Goal: Information Seeking & Learning: Learn about a topic

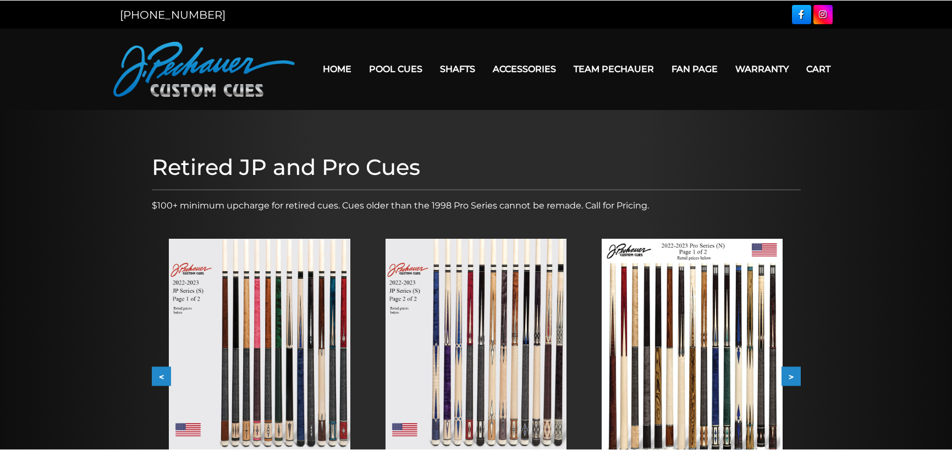
scroll to position [55, 0]
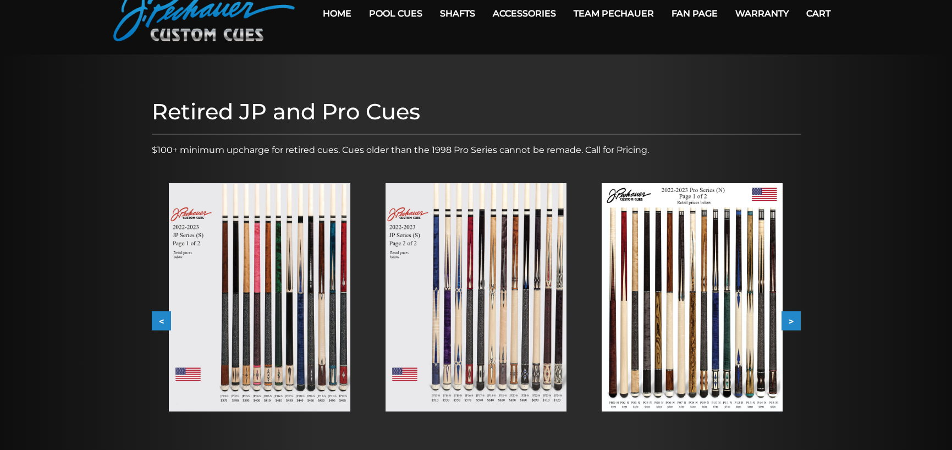
click at [329, 334] on img at bounding box center [259, 297] width 181 height 228
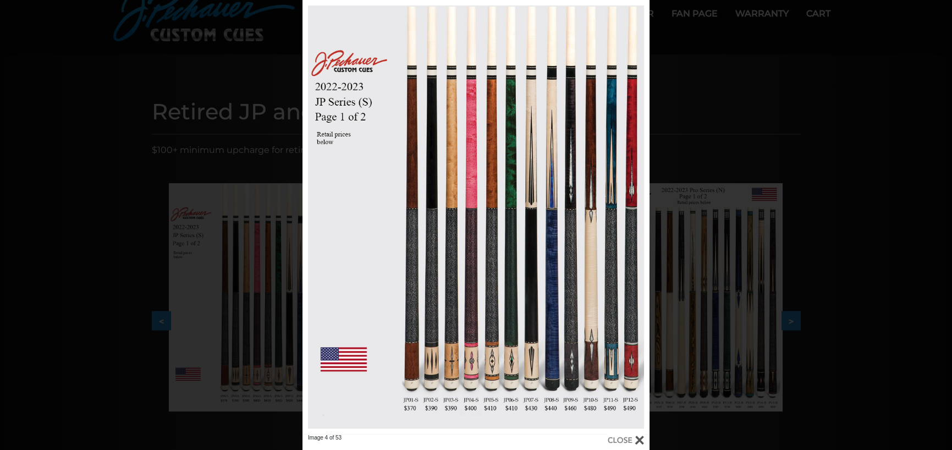
click at [638, 438] on div at bounding box center [626, 440] width 36 height 12
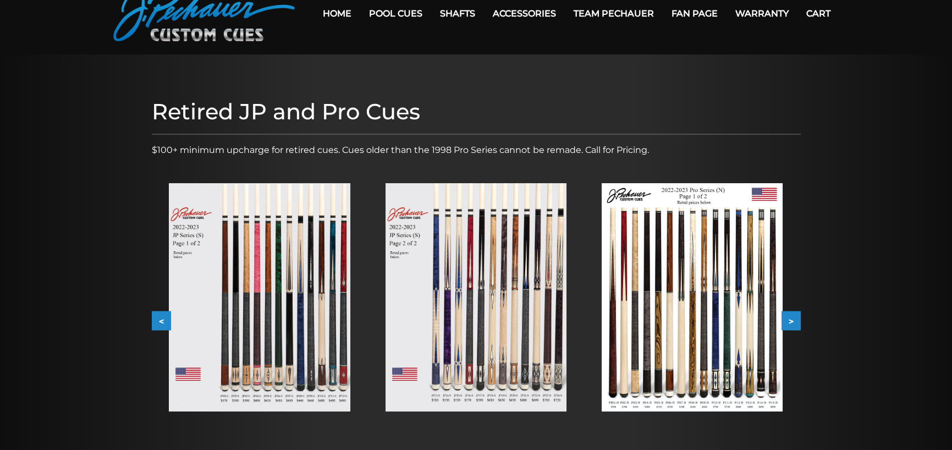
click at [491, 317] on img at bounding box center [475, 297] width 181 height 228
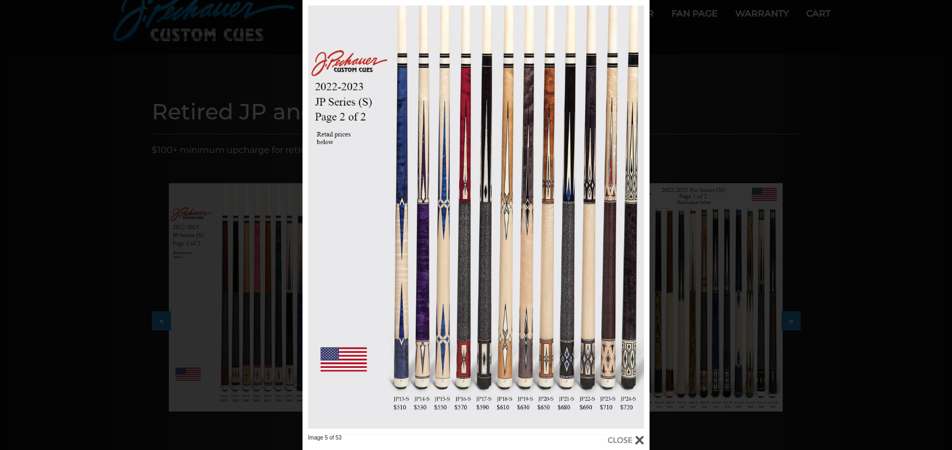
click at [119, 89] on div "Image 5 of 53" at bounding box center [476, 225] width 952 height 450
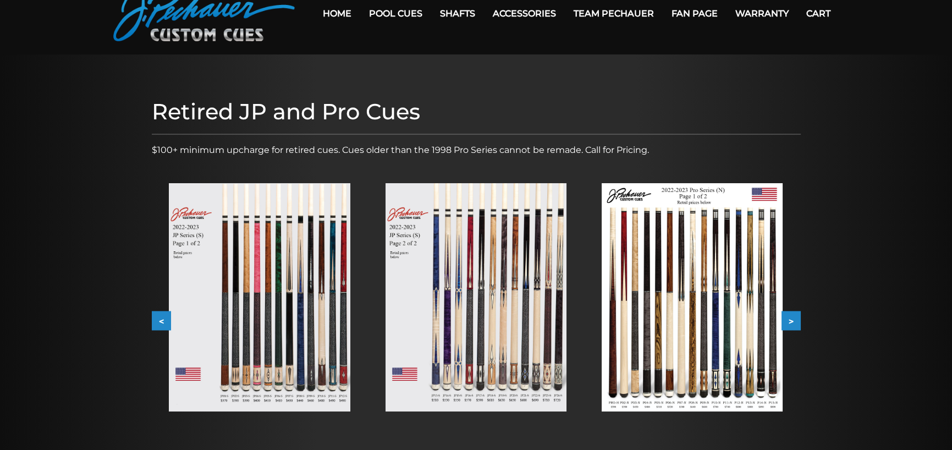
click at [791, 317] on button ">" at bounding box center [790, 320] width 19 height 19
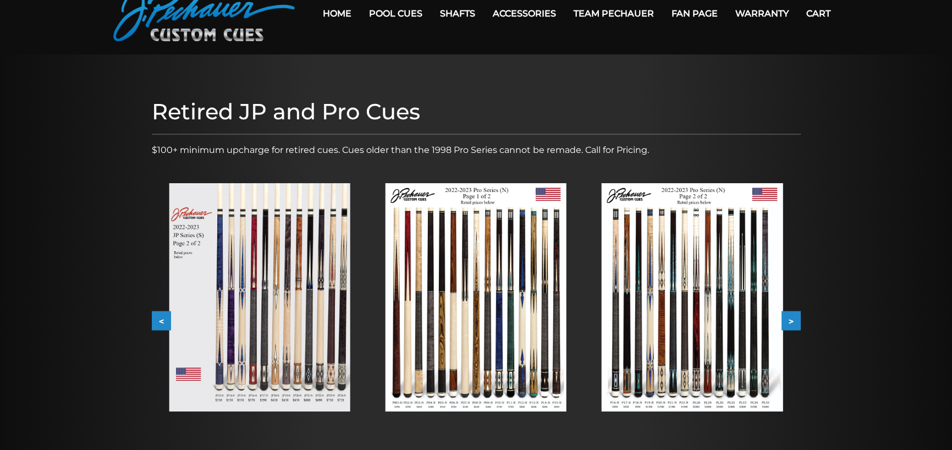
click at [791, 317] on button ">" at bounding box center [790, 320] width 19 height 19
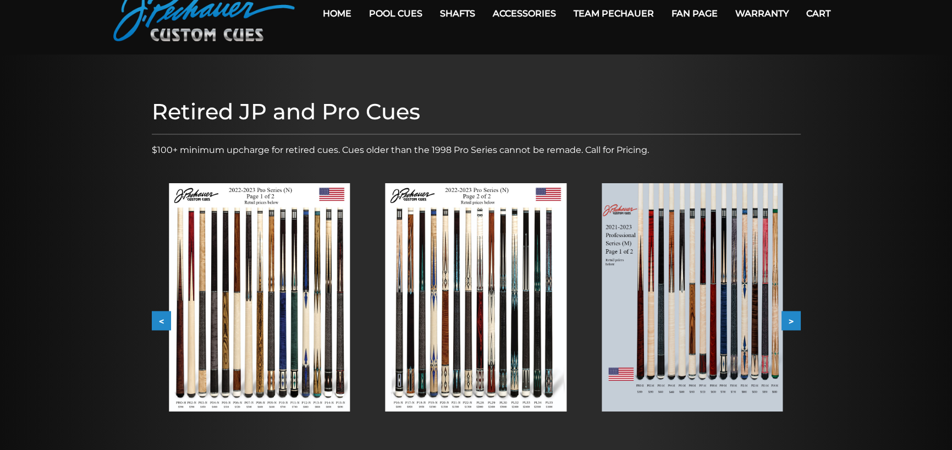
click at [791, 317] on button ">" at bounding box center [790, 320] width 19 height 19
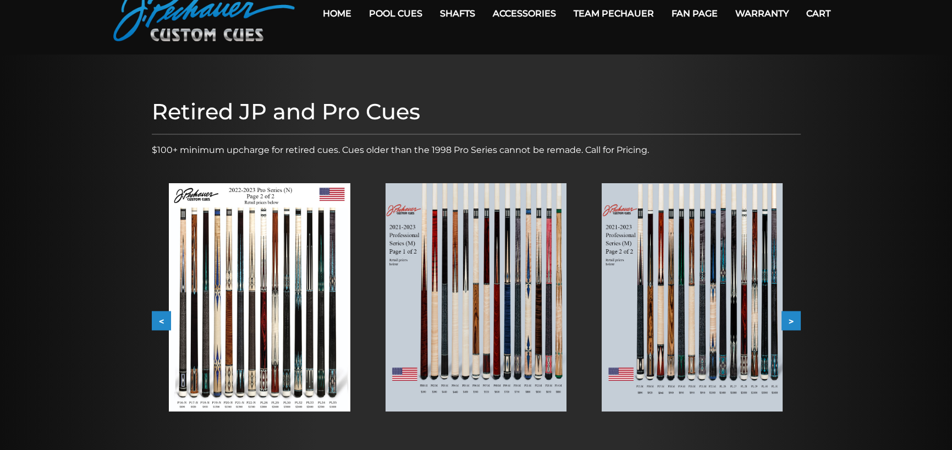
click at [791, 317] on button ">" at bounding box center [790, 320] width 19 height 19
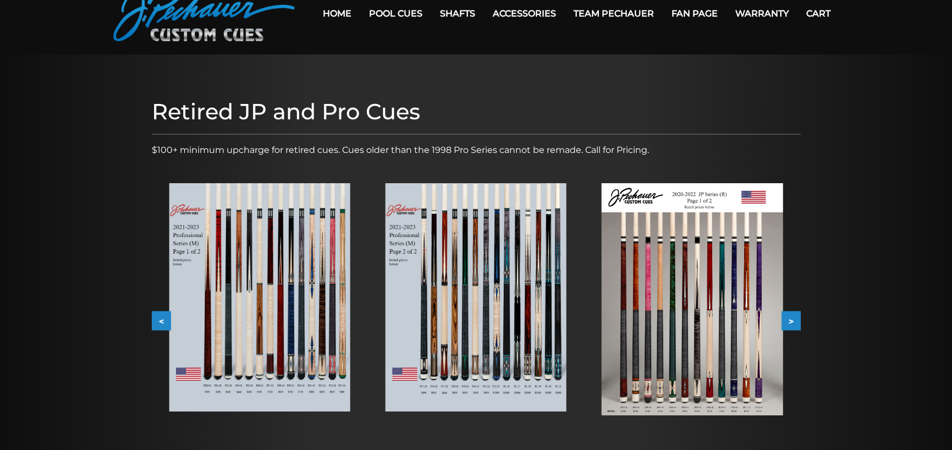
click at [791, 317] on button ">" at bounding box center [790, 320] width 19 height 19
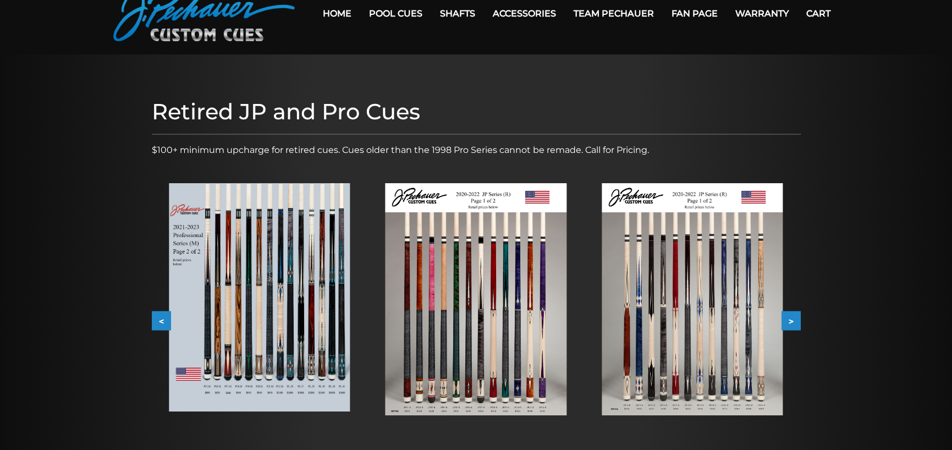
click at [791, 317] on button ">" at bounding box center [790, 320] width 19 height 19
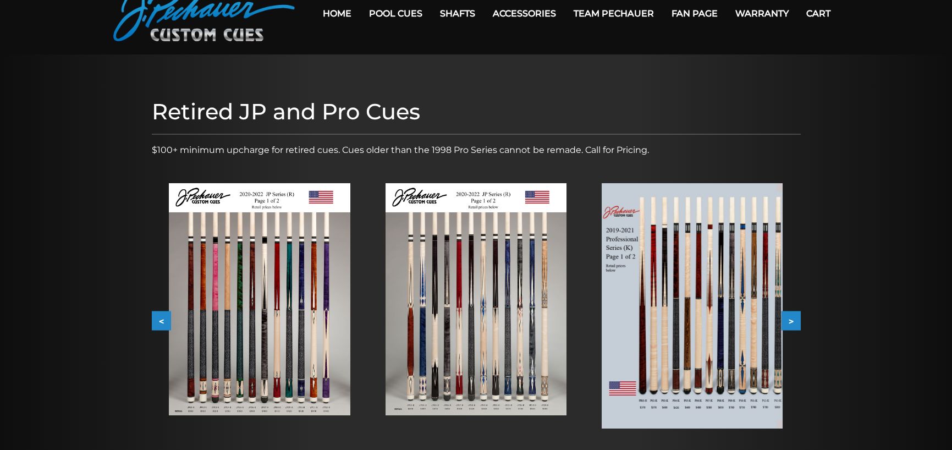
click at [791, 317] on button ">" at bounding box center [790, 320] width 19 height 19
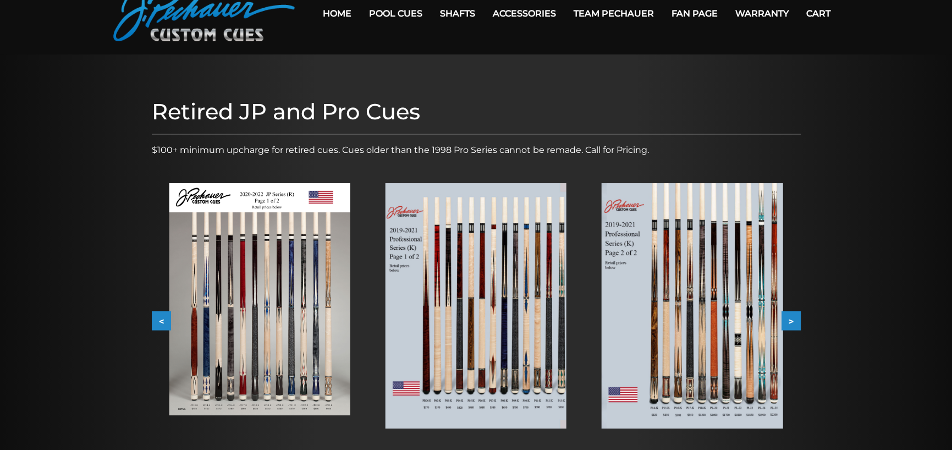
click at [791, 317] on button ">" at bounding box center [790, 320] width 19 height 19
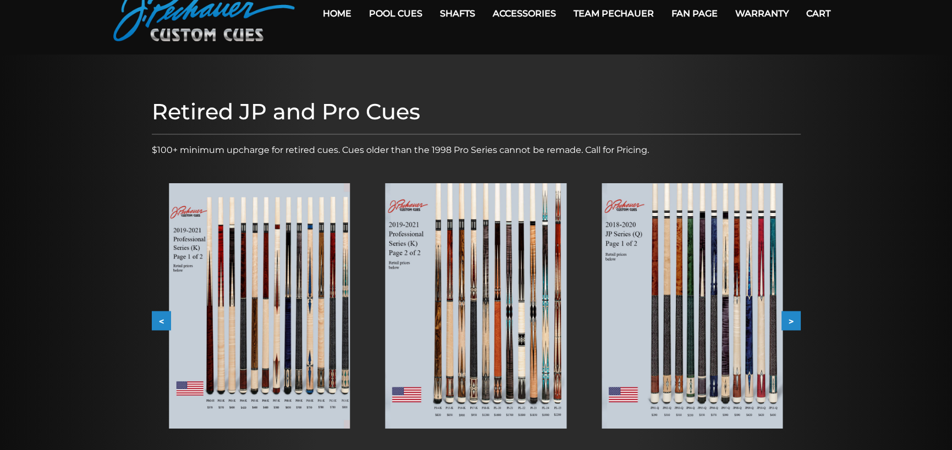
click at [791, 317] on button ">" at bounding box center [790, 320] width 19 height 19
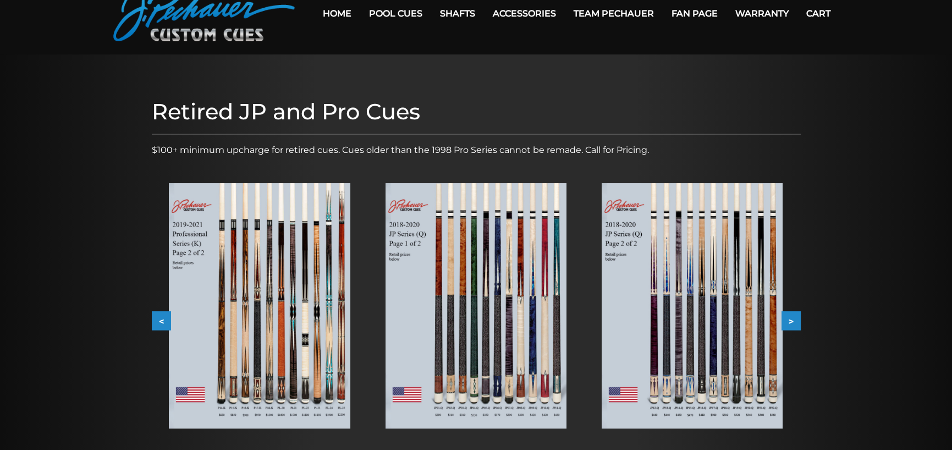
click at [734, 329] on img at bounding box center [692, 305] width 181 height 245
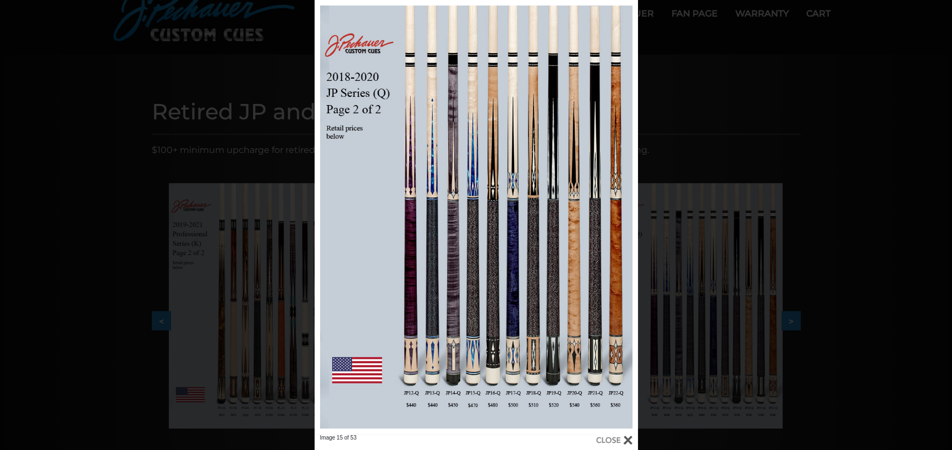
click at [626, 443] on div at bounding box center [614, 440] width 36 height 12
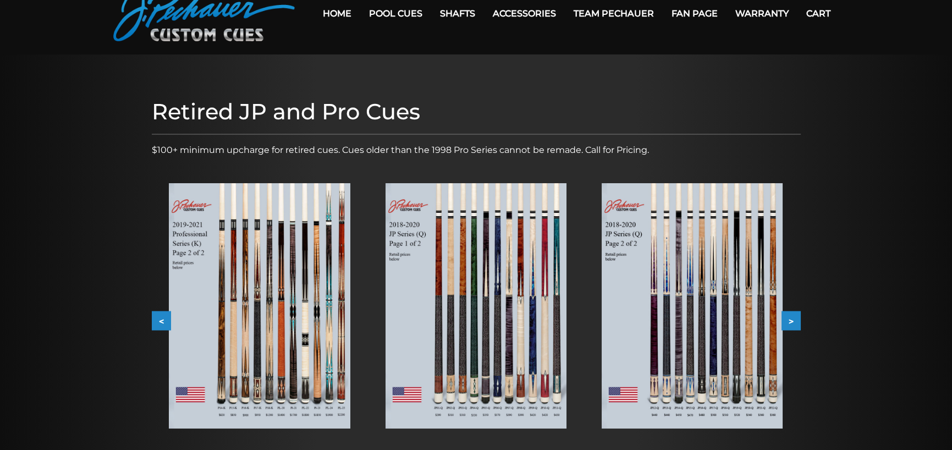
click at [156, 318] on button "<" at bounding box center [161, 320] width 19 height 19
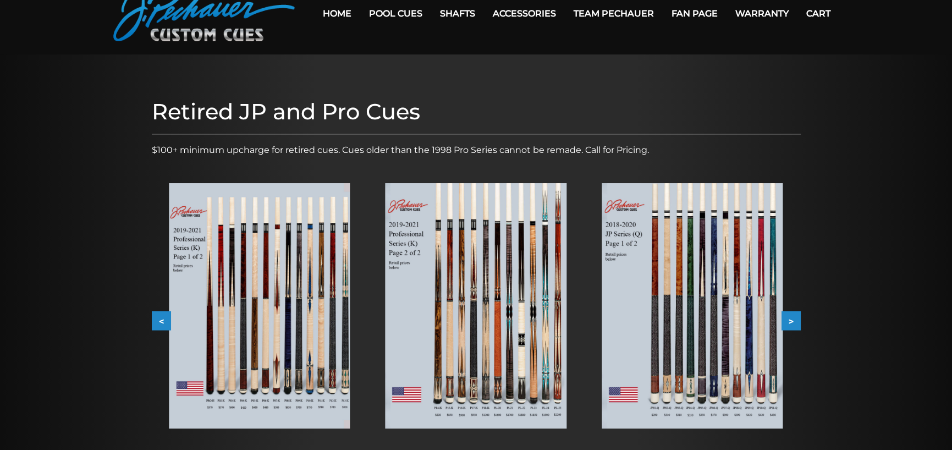
click at [156, 318] on button "<" at bounding box center [161, 320] width 19 height 19
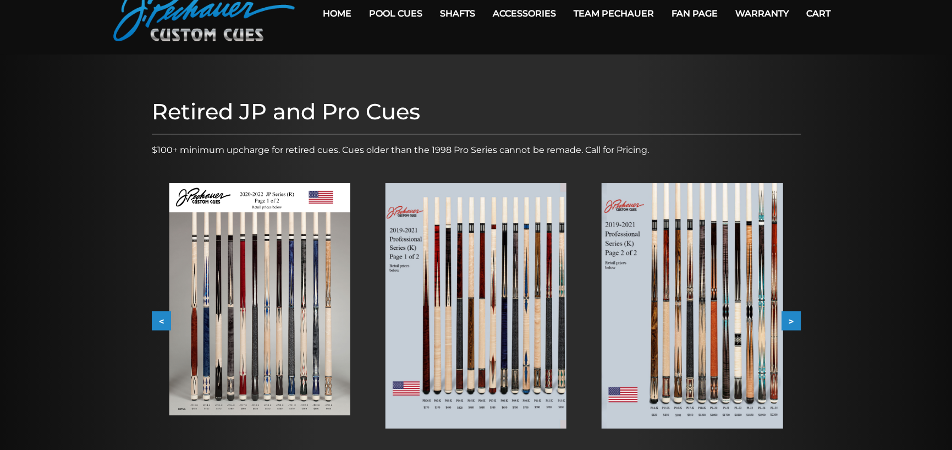
click at [156, 318] on button "<" at bounding box center [161, 320] width 19 height 19
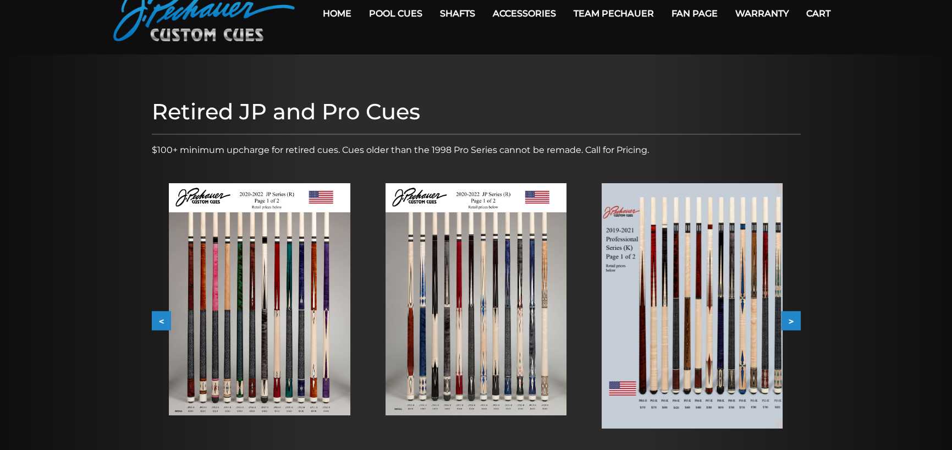
click at [156, 318] on button "<" at bounding box center [161, 320] width 19 height 19
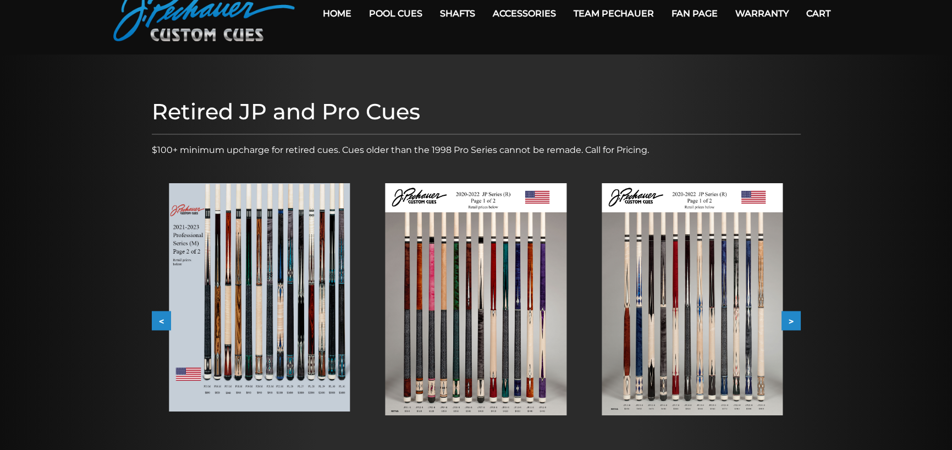
click at [156, 318] on button "<" at bounding box center [161, 320] width 19 height 19
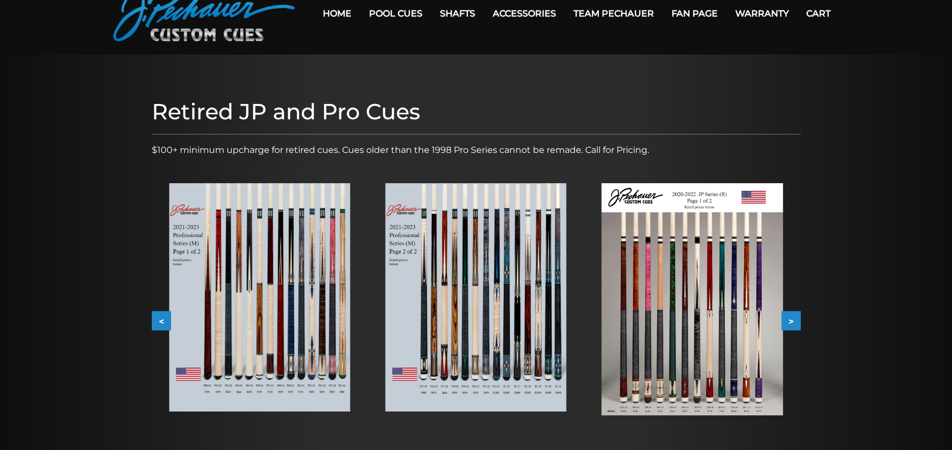
click at [156, 318] on button "<" at bounding box center [161, 320] width 19 height 19
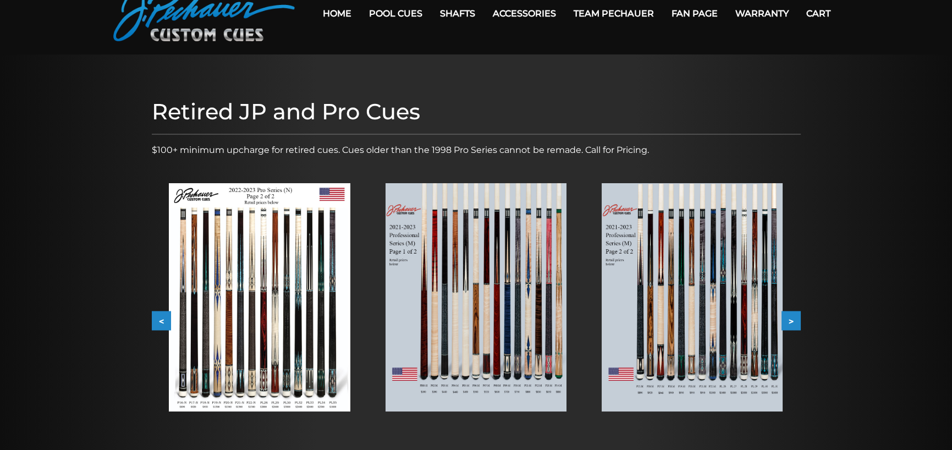
click at [156, 318] on button "<" at bounding box center [161, 320] width 19 height 19
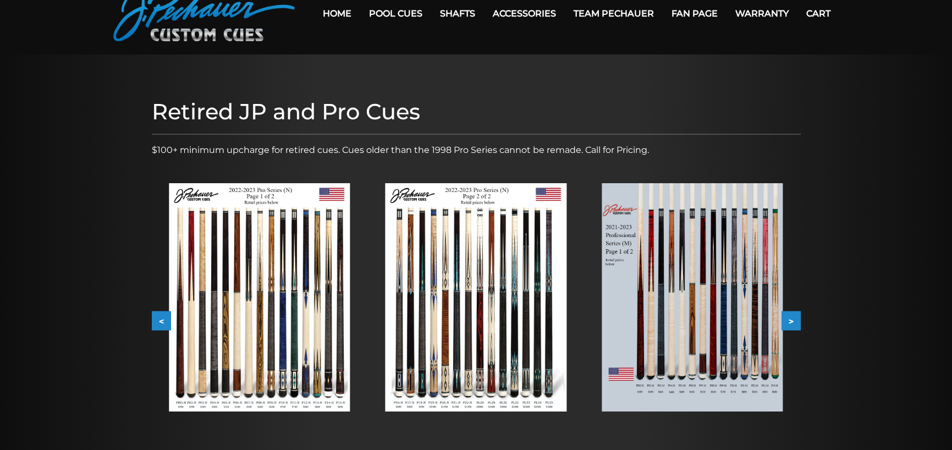
click at [156, 318] on button "<" at bounding box center [161, 320] width 19 height 19
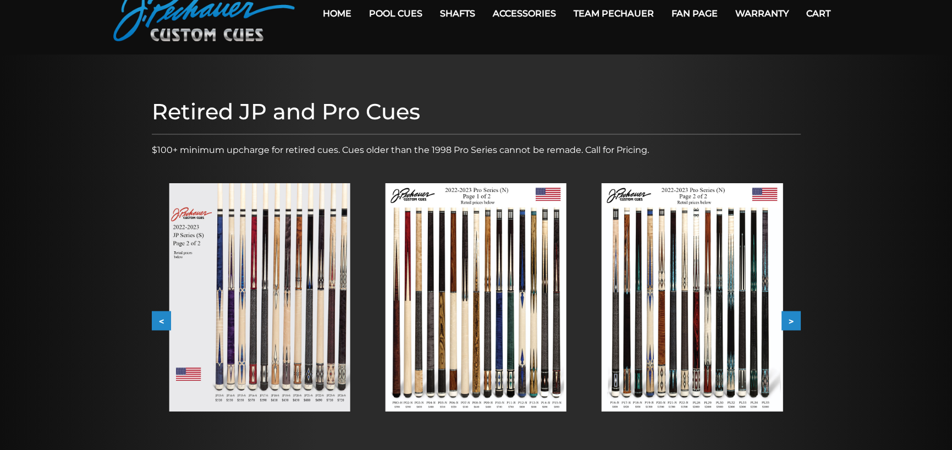
click at [156, 318] on button "<" at bounding box center [161, 320] width 19 height 19
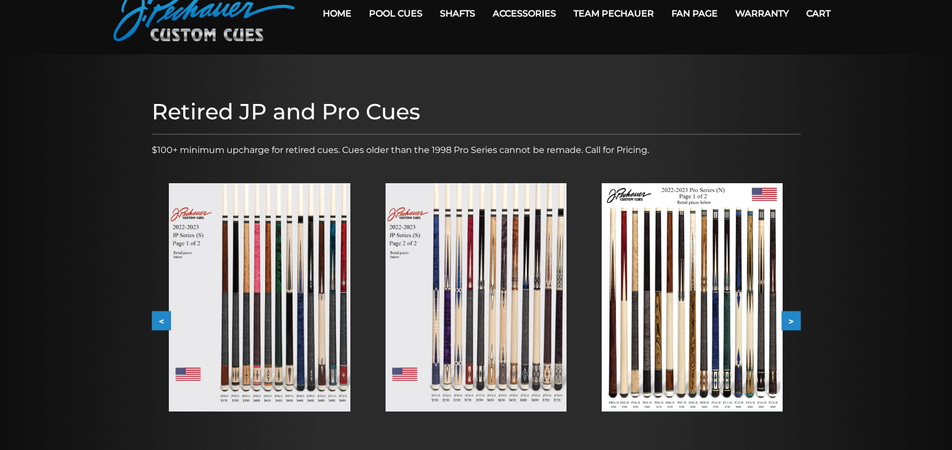
click at [156, 318] on button "<" at bounding box center [161, 320] width 19 height 19
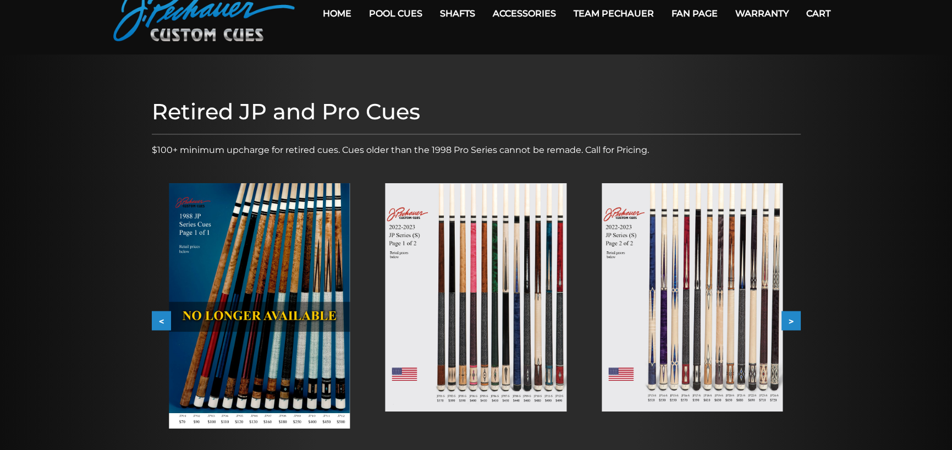
click at [794, 326] on button ">" at bounding box center [790, 320] width 19 height 19
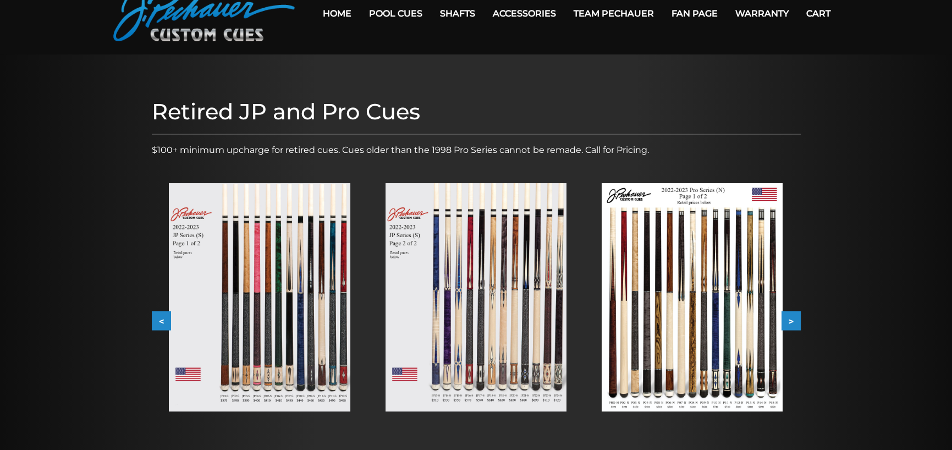
click at [321, 324] on img at bounding box center [259, 297] width 181 height 228
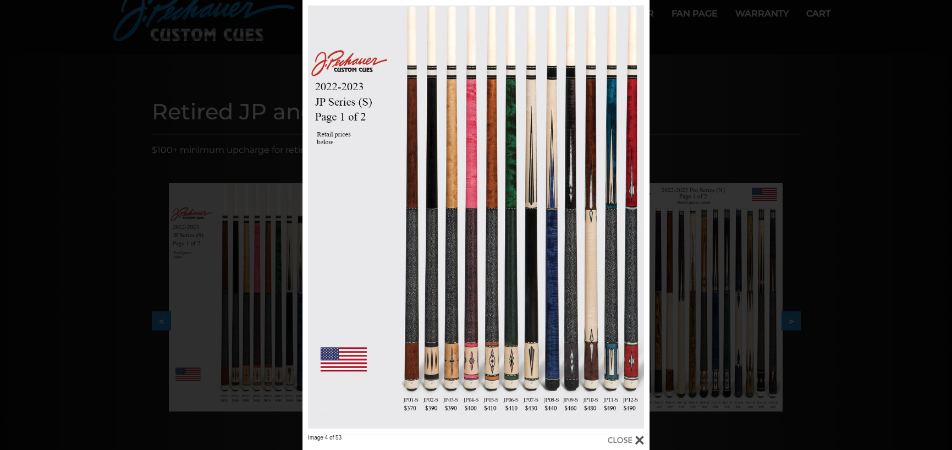
click at [814, 93] on div "Image 4 of 53" at bounding box center [476, 225] width 952 height 450
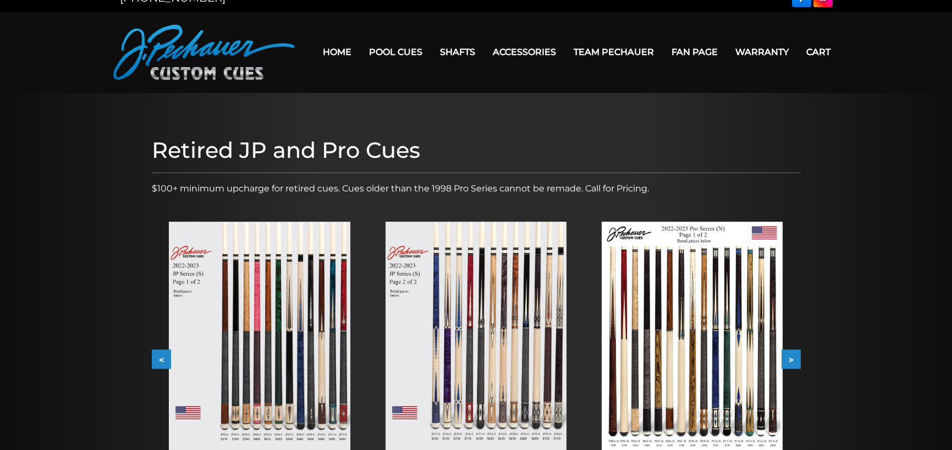
scroll to position [0, 0]
